Goal: Task Accomplishment & Management: Use online tool/utility

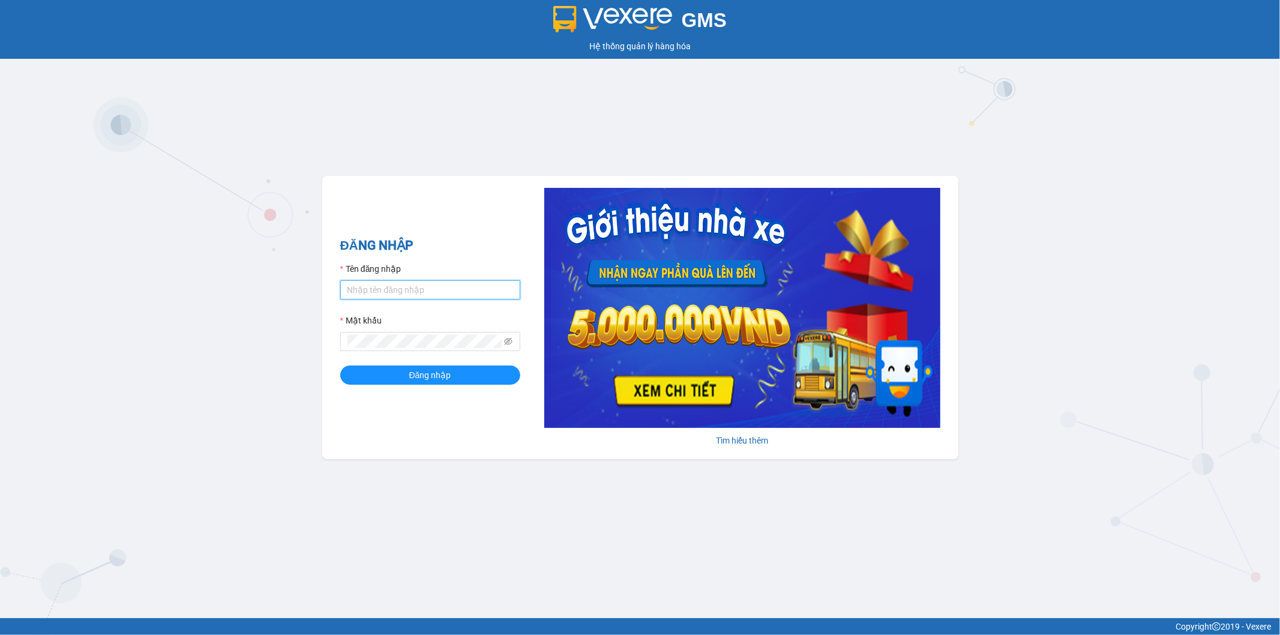
click at [488, 292] on input "Tên đăng nhập" at bounding box center [430, 289] width 180 height 19
type input "trinhthetai.hkot"
click at [340, 365] on button "Đăng nhập" at bounding box center [430, 374] width 180 height 19
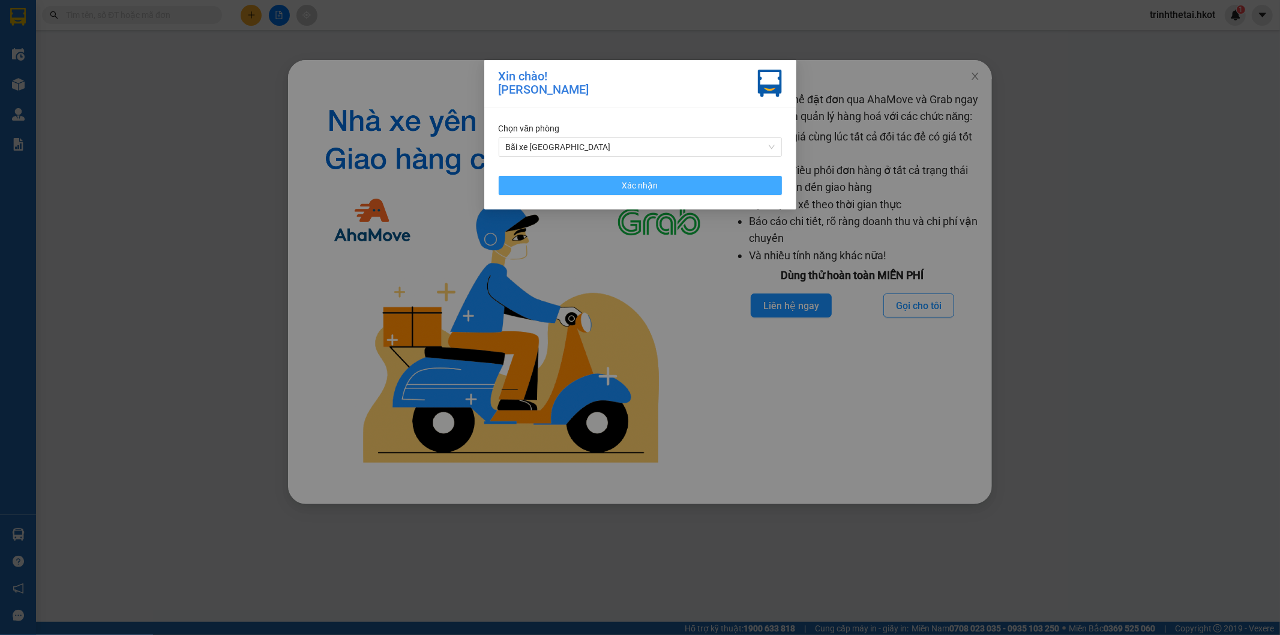
click at [722, 184] on button "Xác nhận" at bounding box center [640, 185] width 283 height 19
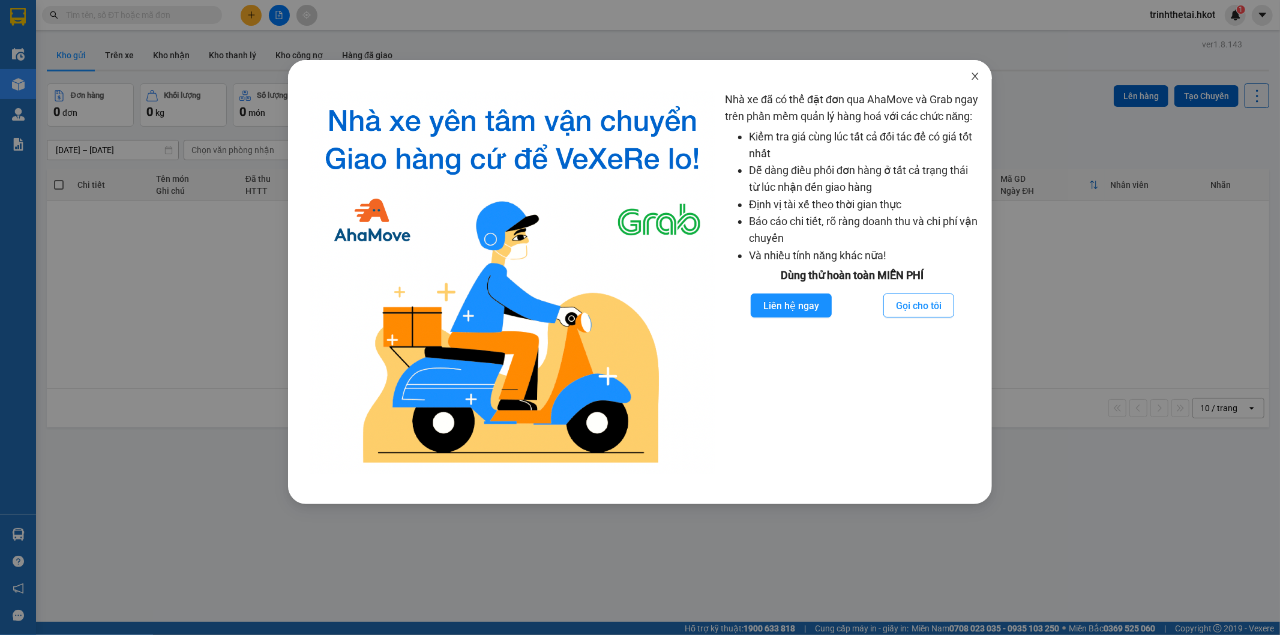
click at [982, 80] on span "Close" at bounding box center [975, 77] width 34 height 34
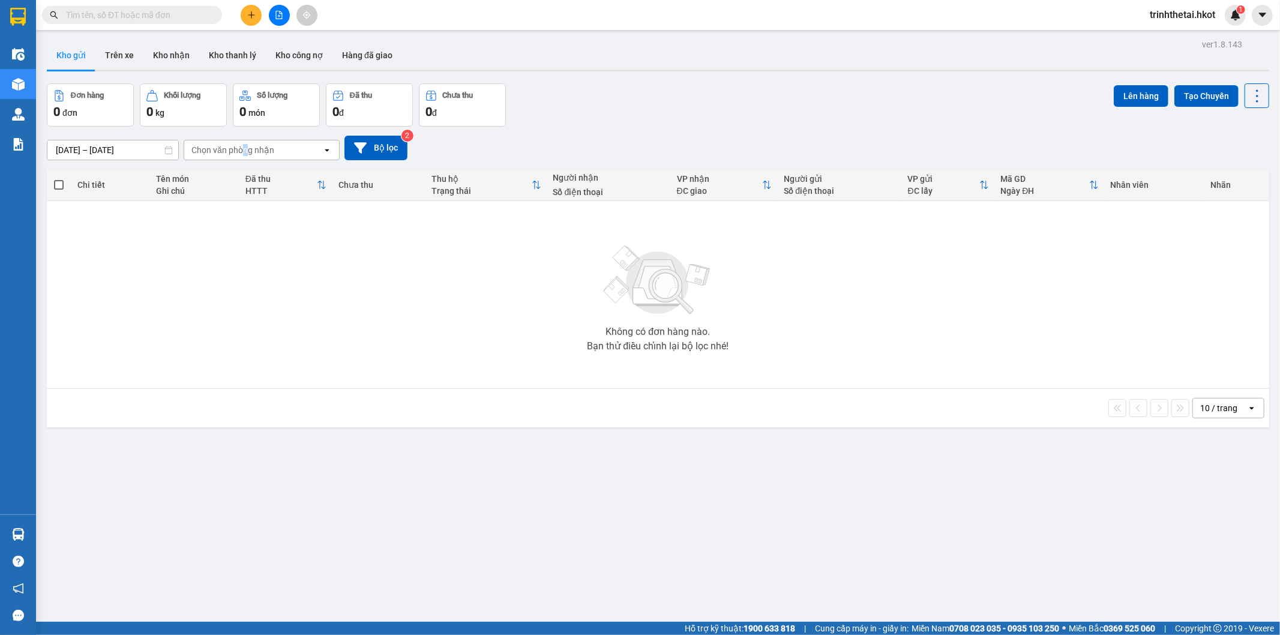
click at [245, 154] on div "Chọn văn phòng nhận" at bounding box center [232, 150] width 83 height 12
type input "thạch"
click at [247, 170] on span "Bãi xe [GEOGRAPHIC_DATA]" at bounding box center [249, 176] width 113 height 12
click at [376, 148] on button "Bộ lọc" at bounding box center [375, 148] width 63 height 25
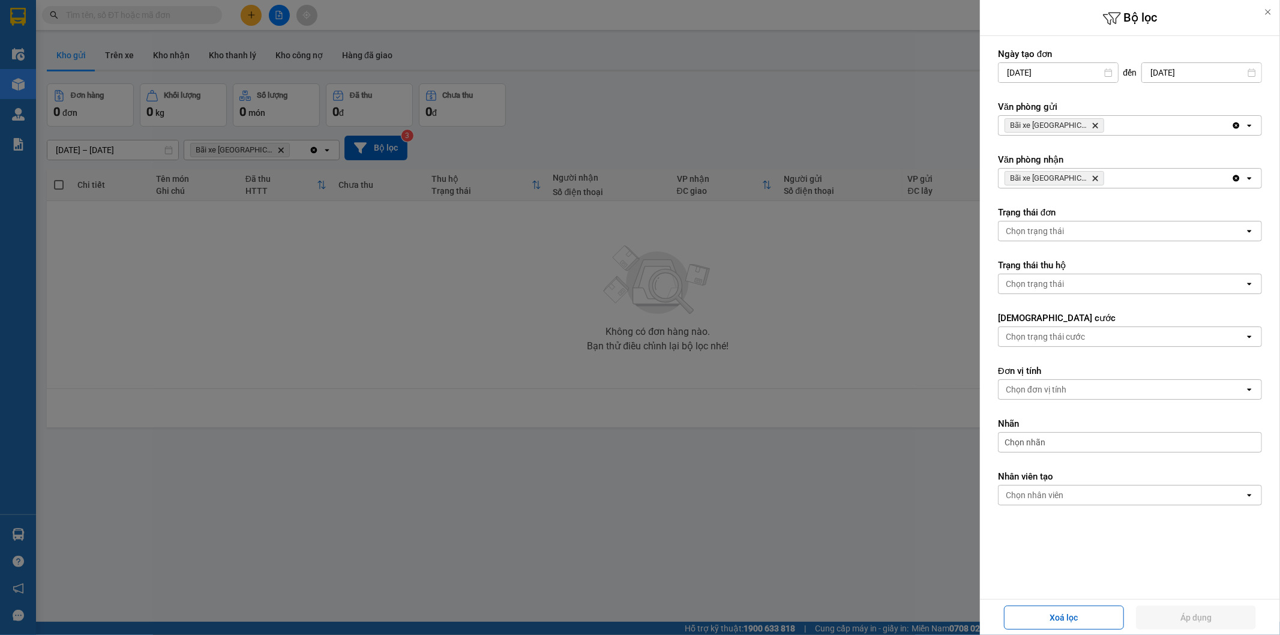
click at [1091, 125] on icon "Delete" at bounding box center [1094, 125] width 7 height 7
click at [1202, 613] on button "Áp dụng" at bounding box center [1196, 617] width 120 height 24
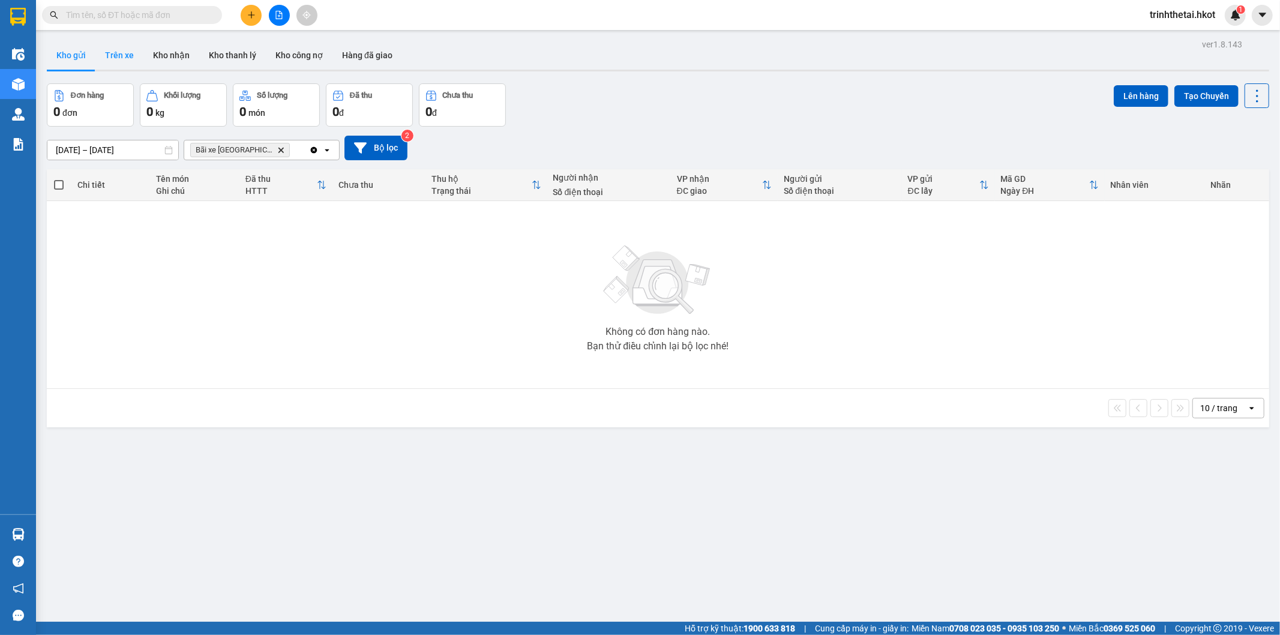
click at [121, 57] on button "Trên xe" at bounding box center [119, 55] width 48 height 29
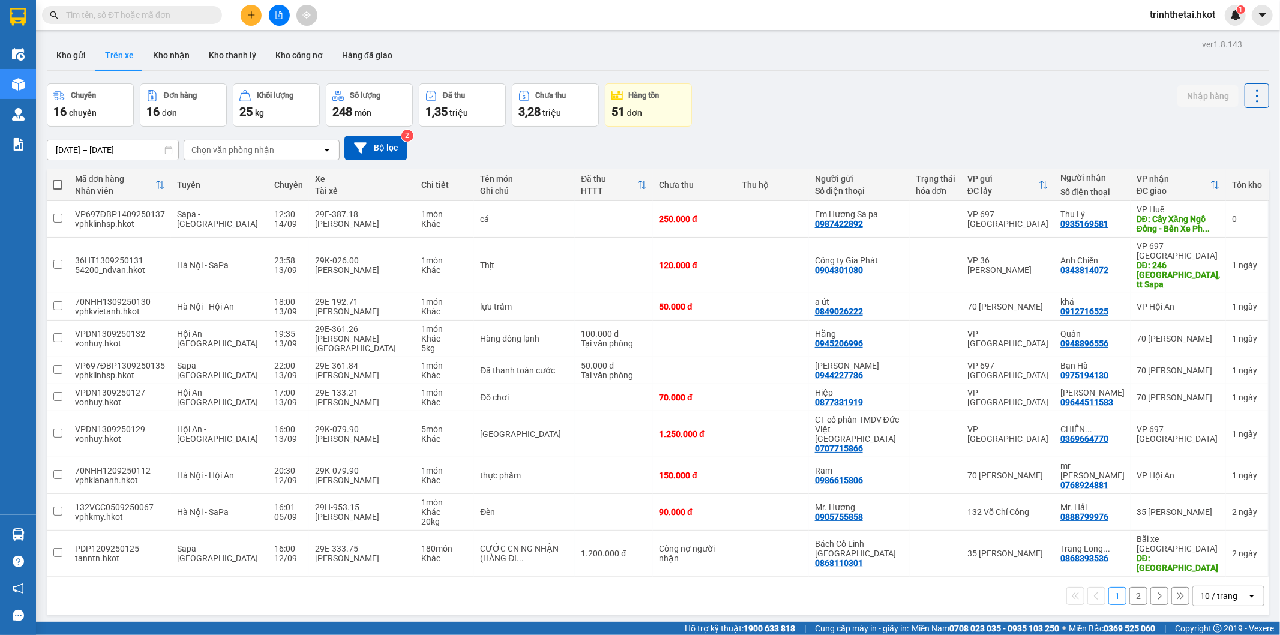
click at [259, 152] on div "Chọn văn phòng nhận" at bounding box center [232, 150] width 83 height 12
type input "thạch"
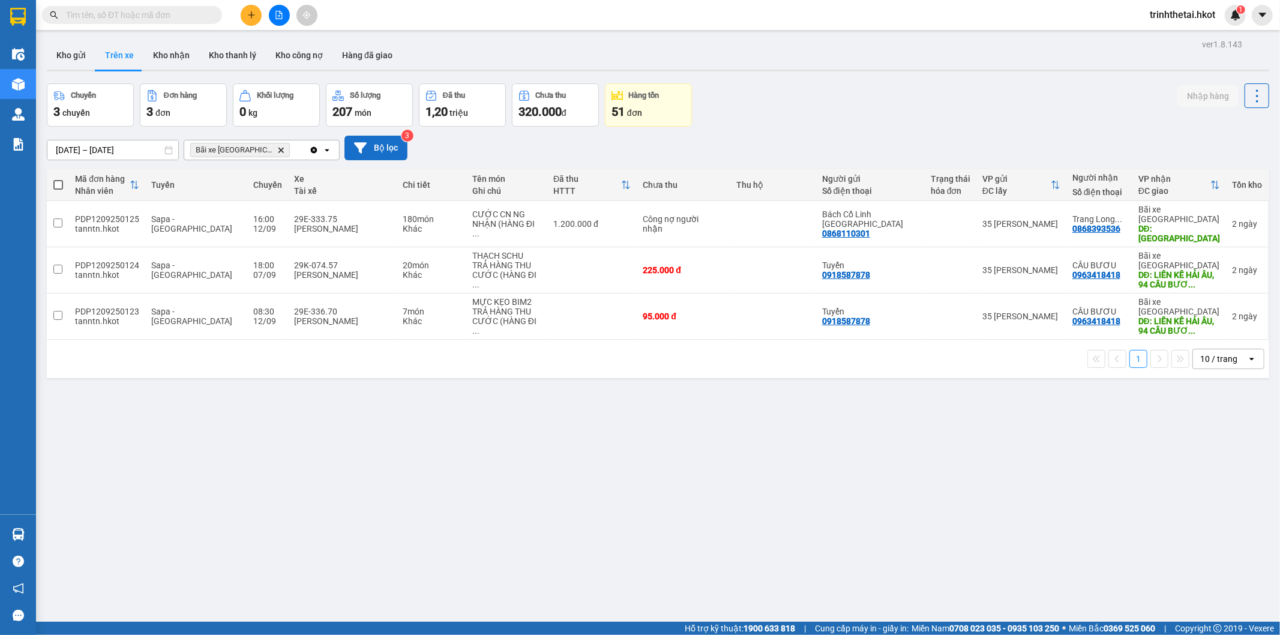
click at [396, 153] on button "Bộ lọc" at bounding box center [375, 148] width 63 height 25
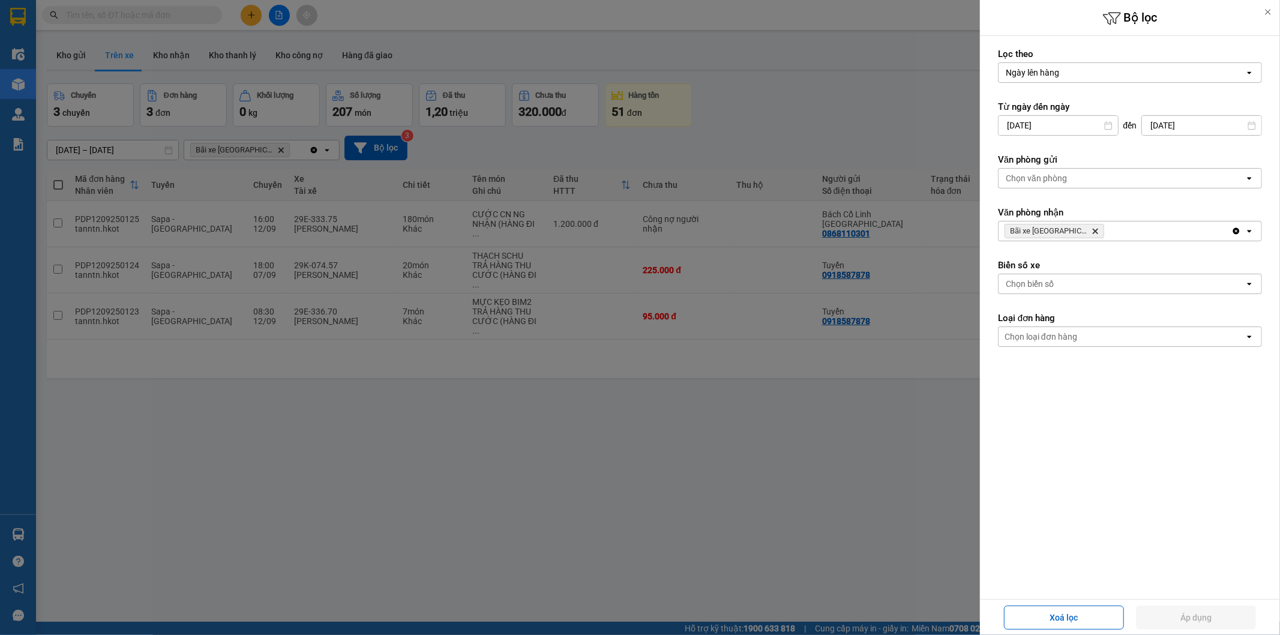
click at [885, 379] on div at bounding box center [640, 317] width 1280 height 635
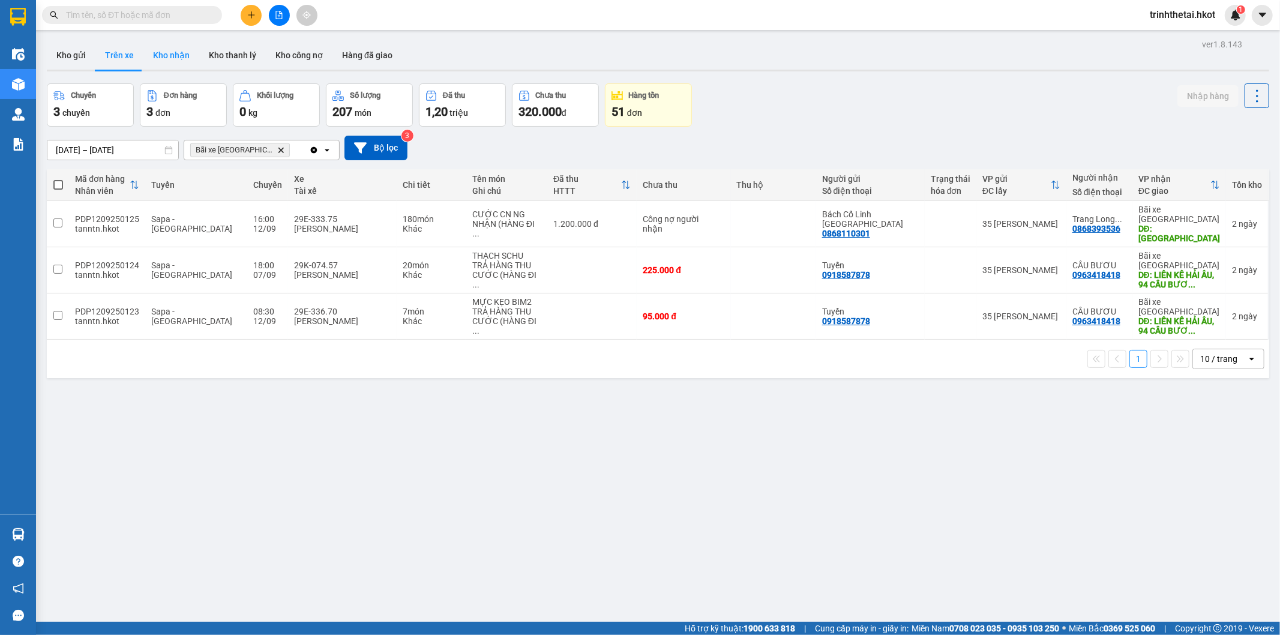
click at [176, 58] on button "Kho nhận" at bounding box center [171, 55] width 56 height 29
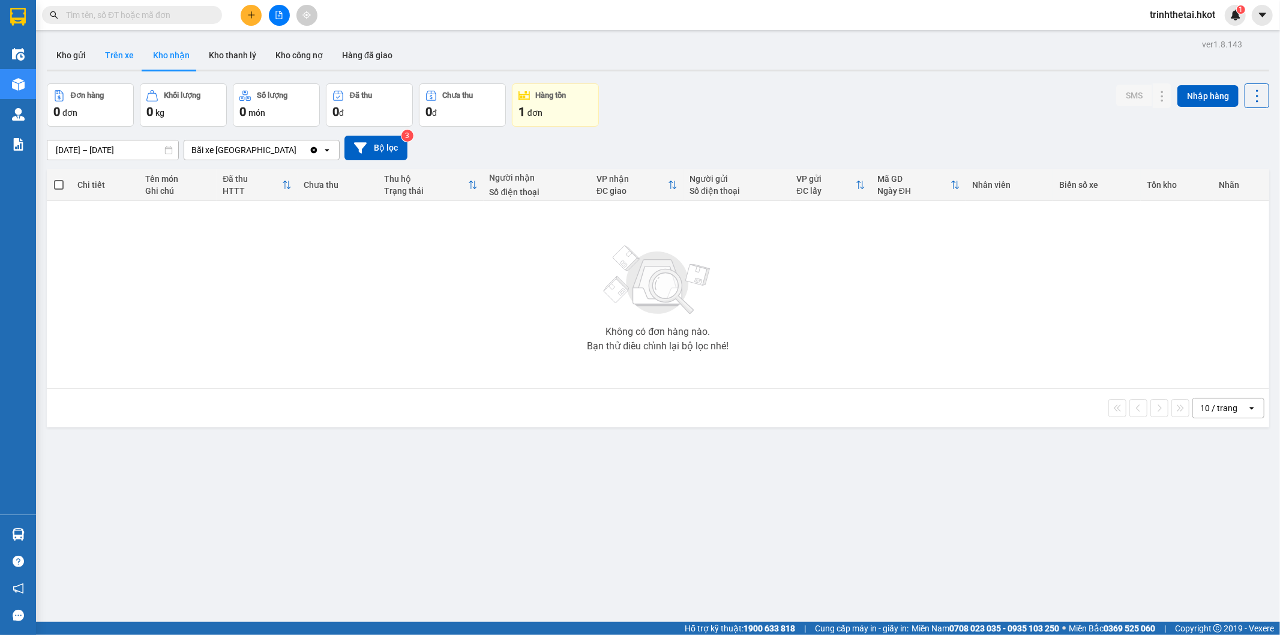
click at [130, 52] on button "Trên xe" at bounding box center [119, 55] width 48 height 29
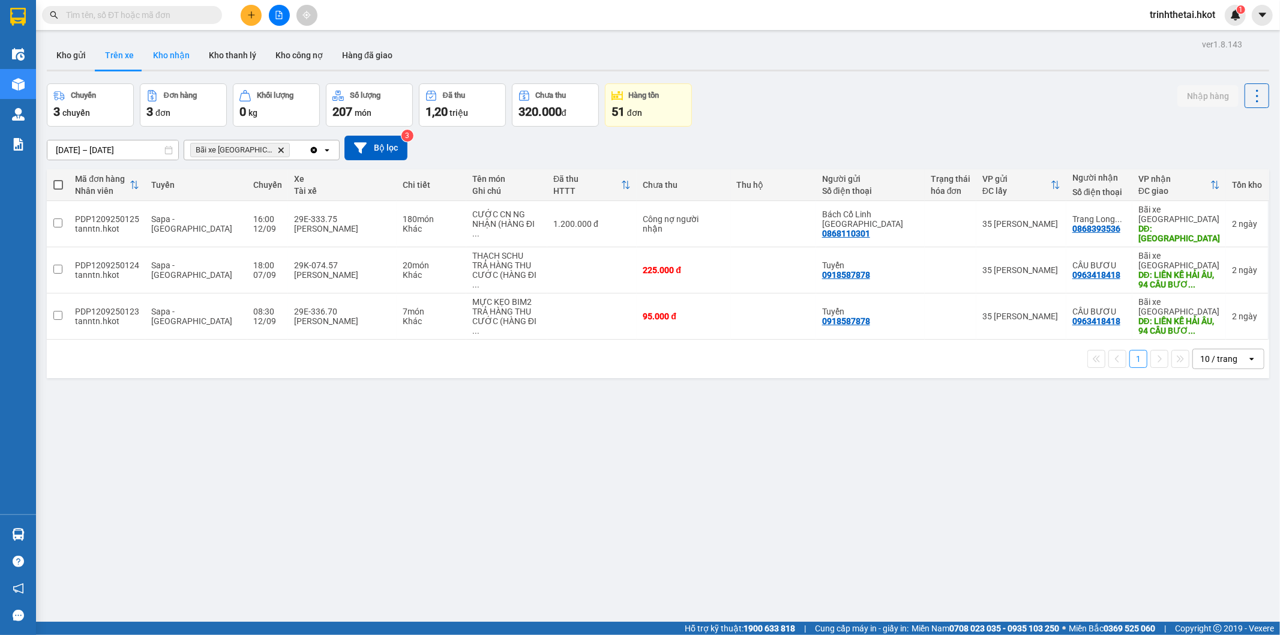
click at [181, 56] on button "Kho nhận" at bounding box center [171, 55] width 56 height 29
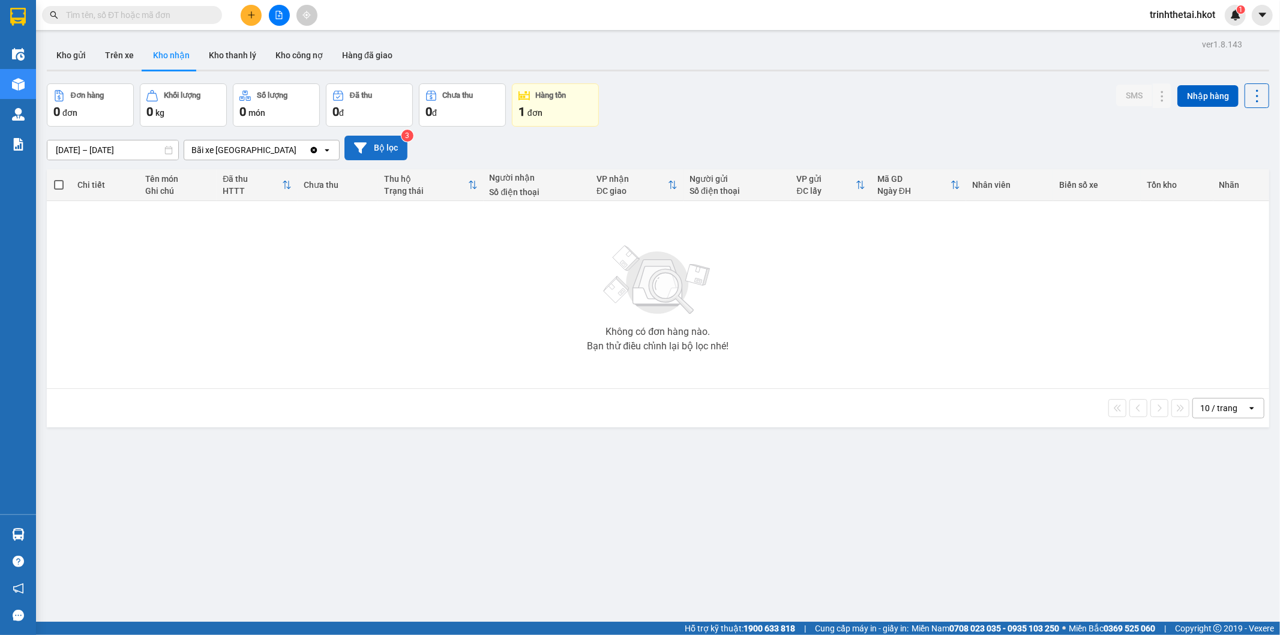
click at [383, 157] on button "Bộ lọc" at bounding box center [375, 148] width 63 height 25
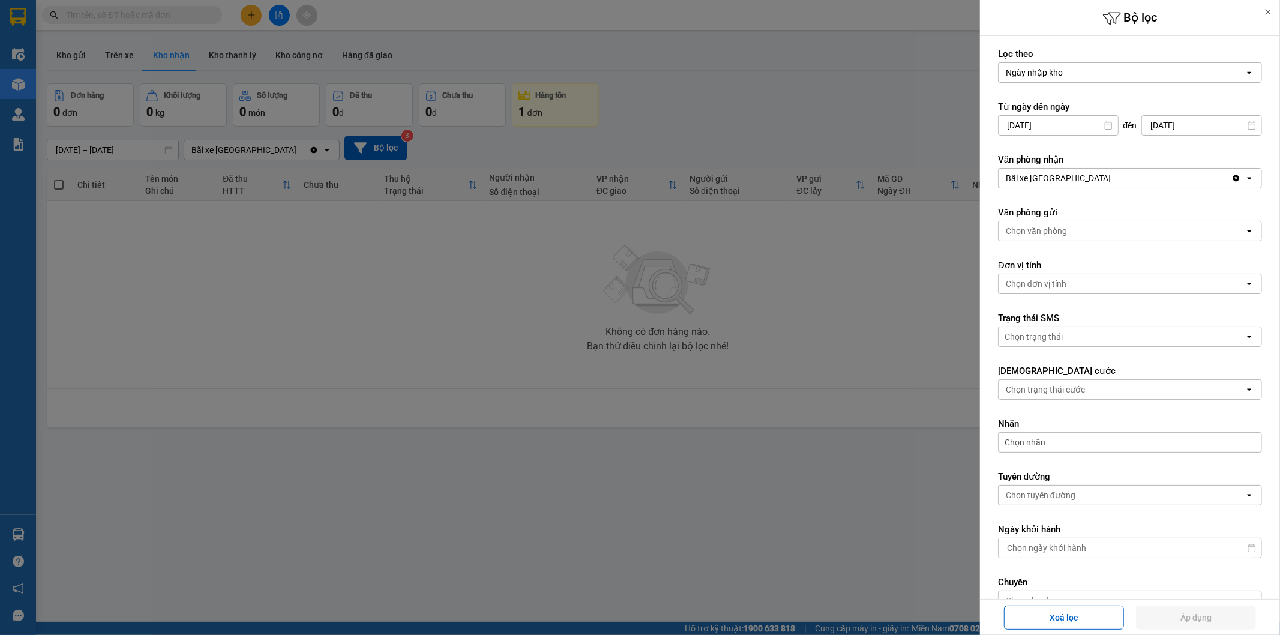
click at [835, 313] on div at bounding box center [640, 317] width 1280 height 635
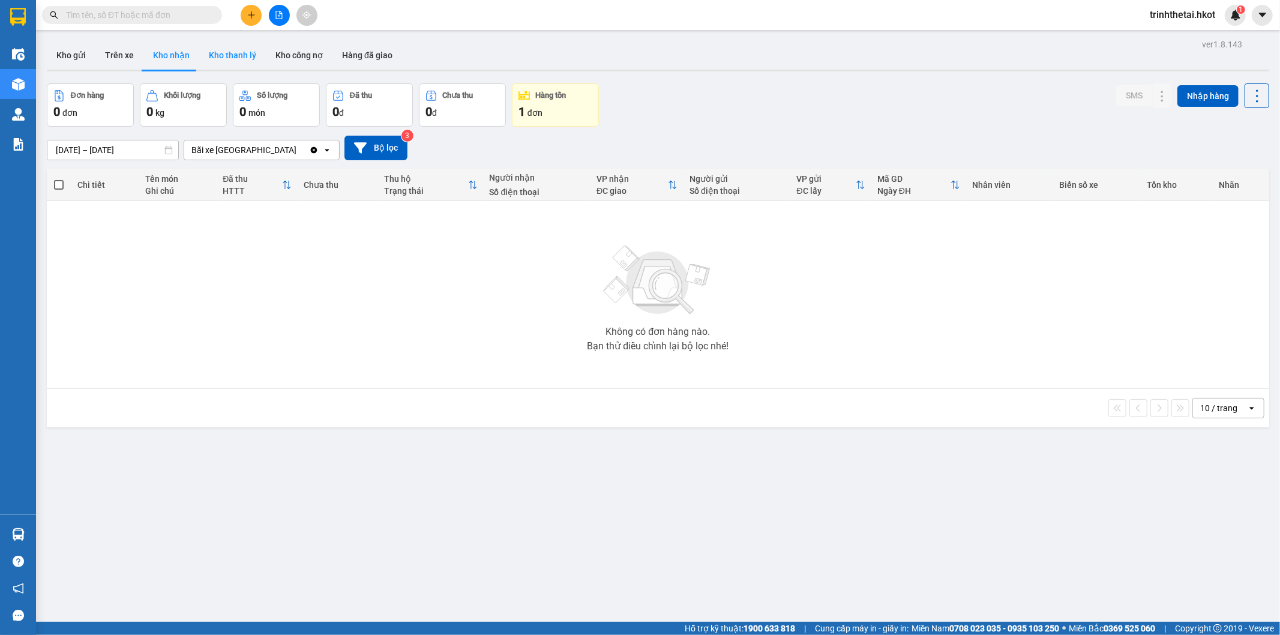
click at [237, 56] on button "Kho thanh lý" at bounding box center [232, 55] width 67 height 29
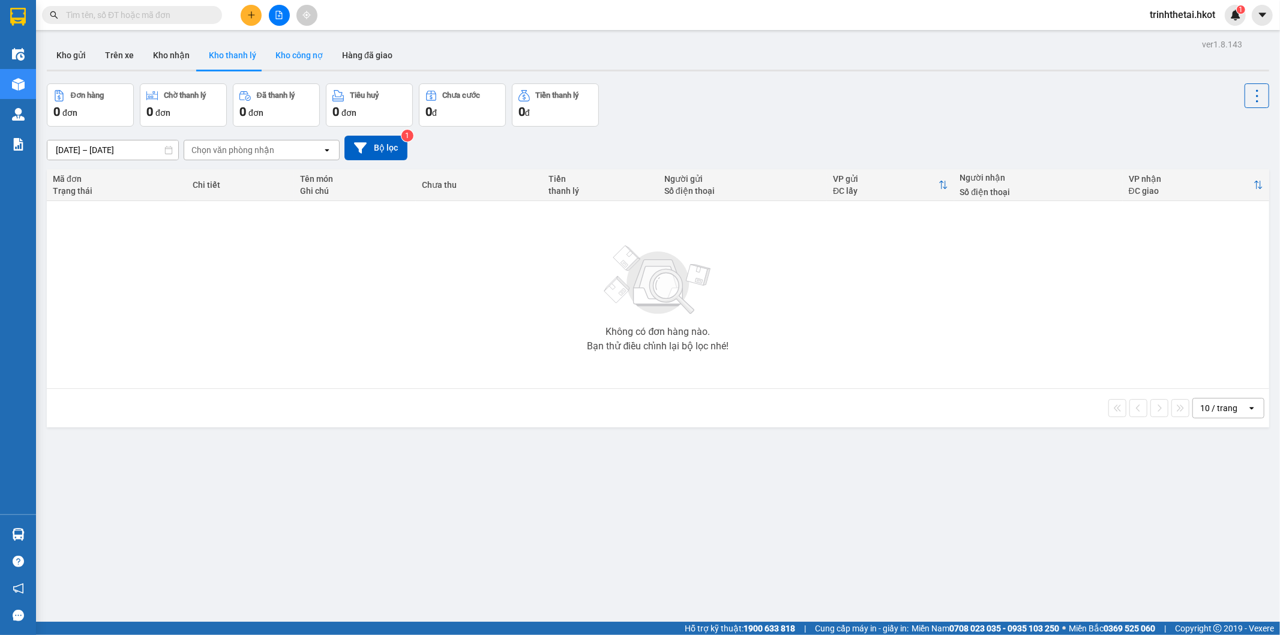
click at [291, 52] on button "Kho công nợ" at bounding box center [299, 55] width 67 height 29
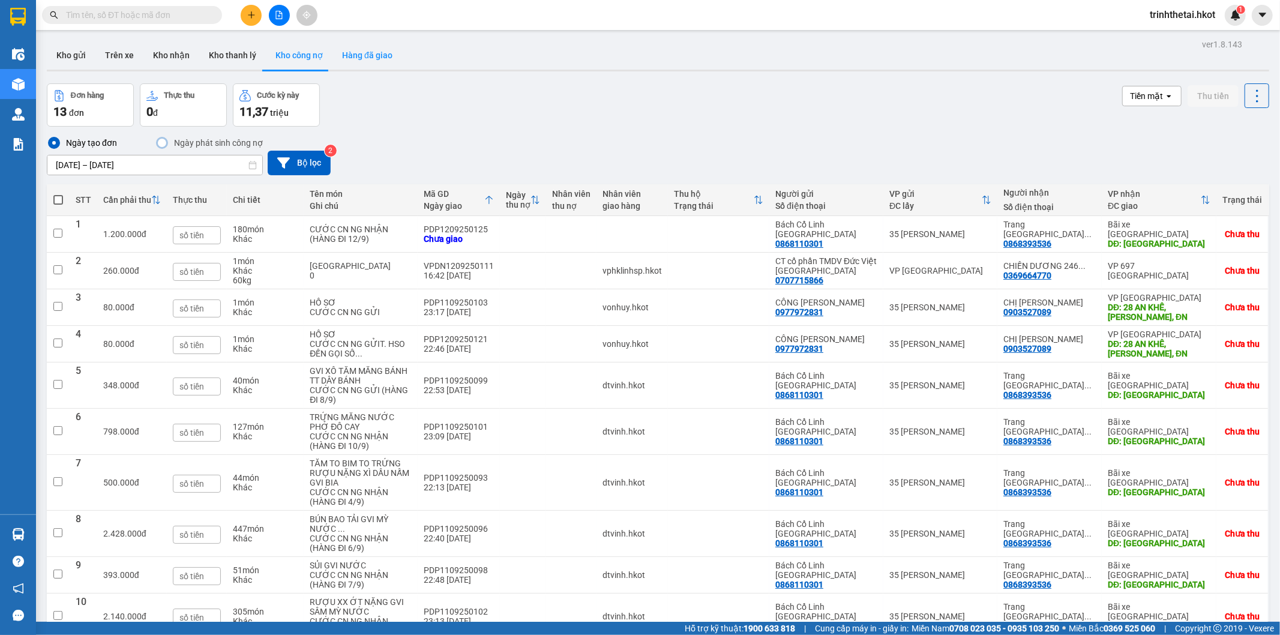
click at [351, 52] on button "Hàng đã giao" at bounding box center [367, 55] width 70 height 29
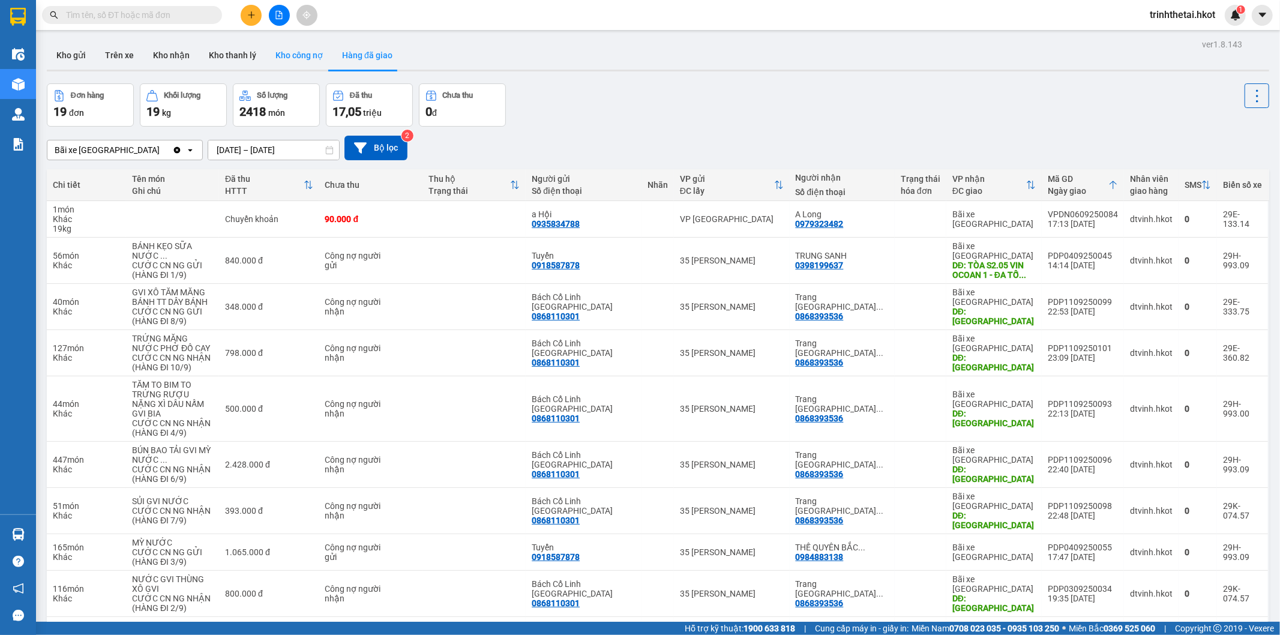
click at [274, 57] on button "Kho công nợ" at bounding box center [299, 55] width 67 height 29
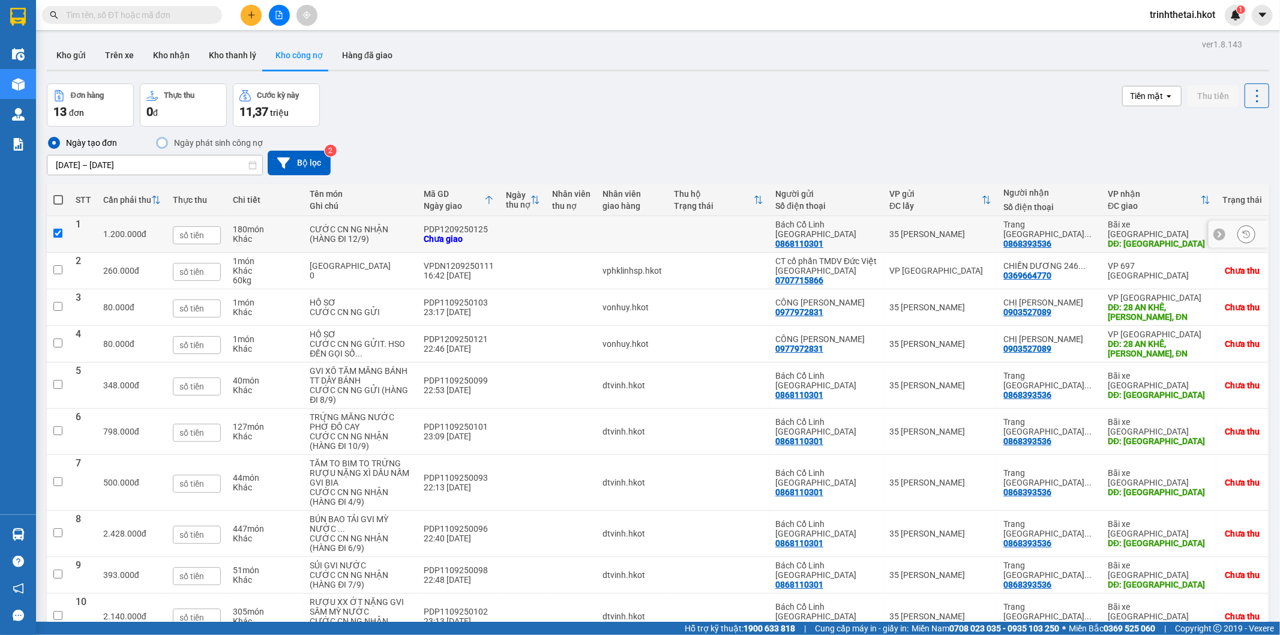
checkbox input "true"
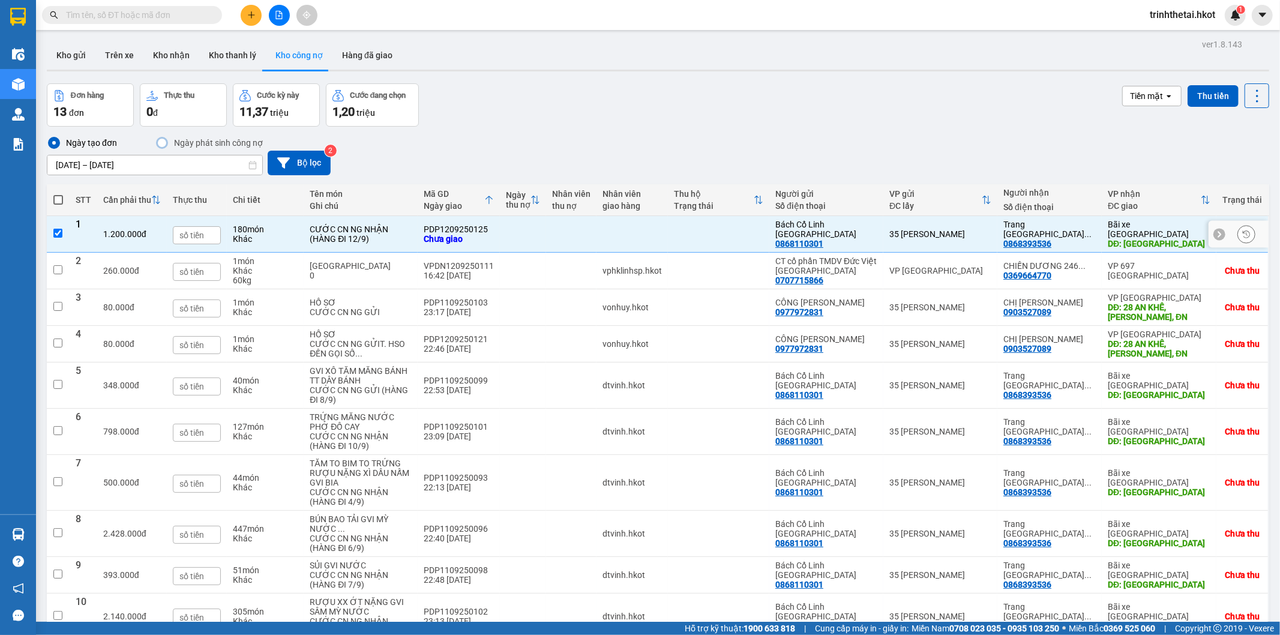
click at [191, 233] on input "text" at bounding box center [197, 235] width 48 height 18
type input "0 đ"
click at [468, 151] on div "Ngày tạo đơn Ngày phát sinh công nợ [DATE] – [DATE] Press the down arrow key to…" at bounding box center [658, 156] width 1222 height 40
